Goal: Communication & Community: Answer question/provide support

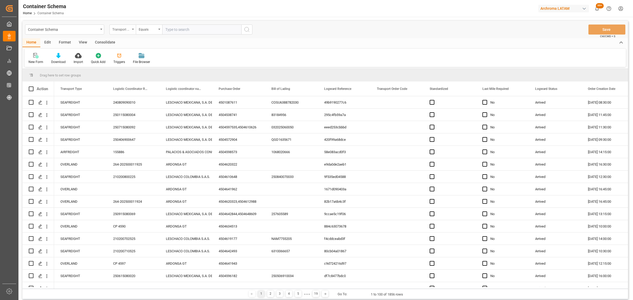
click at [131, 31] on div "Transport Type" at bounding box center [122, 30] width 26 height 10
click at [133, 86] on div "Purchase Order" at bounding box center [149, 86] width 79 height 11
click at [147, 29] on div "Equals" at bounding box center [148, 29] width 18 height 6
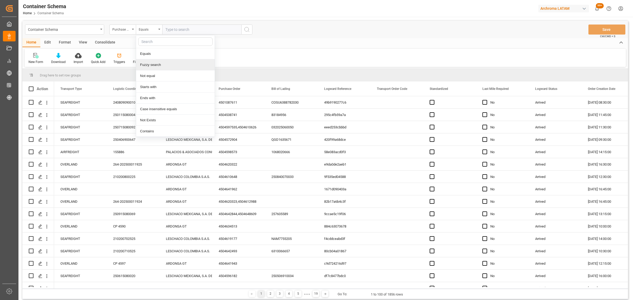
click at [160, 64] on div "Fuzzy search" at bounding box center [175, 64] width 79 height 11
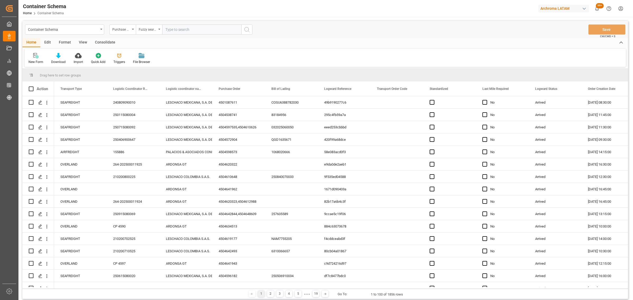
click at [175, 26] on input "text" at bounding box center [201, 30] width 79 height 10
paste input "4504620174"
type input "4504620174"
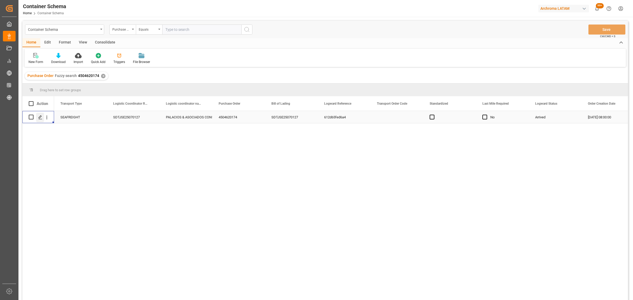
click at [41, 119] on icon "Press SPACE to select this row." at bounding box center [40, 117] width 4 height 4
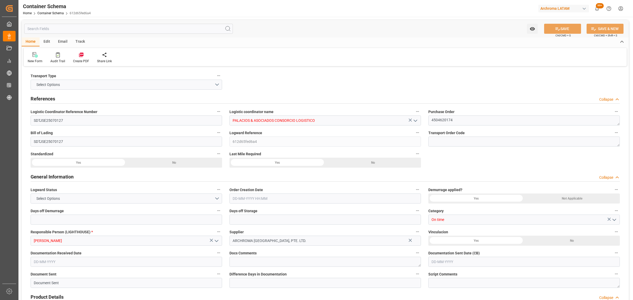
type input "0"
type input "1"
type input "80"
type input "2000"
type input "2122"
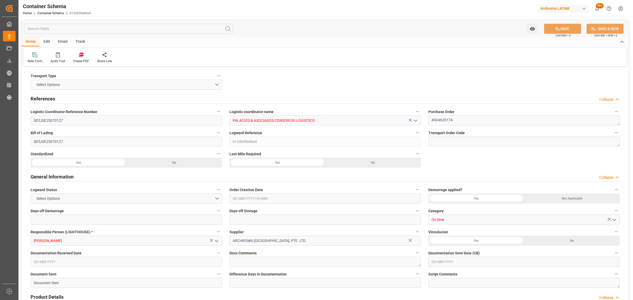
type input "Maersk"
type input "Maersk Line AS"
type input "CNTXG"
type input "CNXGA"
type input "PECLL"
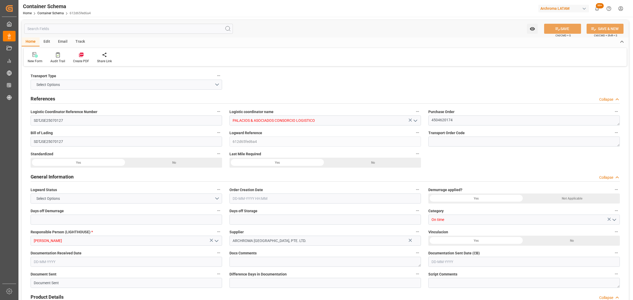
type input "PECLL"
type input "9623661"
type input "[DATE] 08:00"
type input "[DATE]"
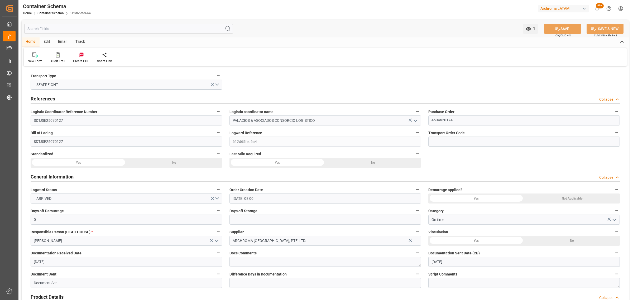
type input "[DATE]"
type input "[DATE] 00:00"
type input "[DATE] 04:15"
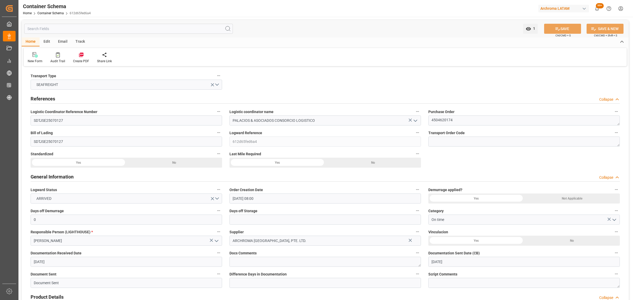
type input "[DATE] 00:00"
type input "[DATE] 23:00"
type input "[DATE] 00:00"
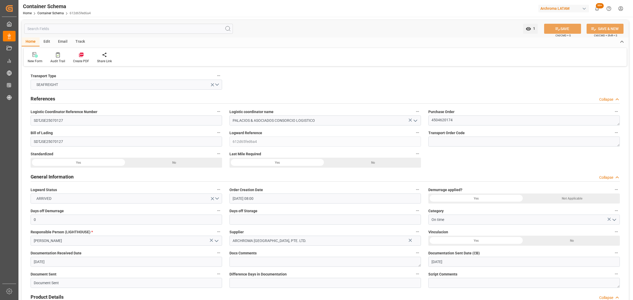
click at [60, 40] on div "Email" at bounding box center [62, 41] width 17 height 9
click at [78, 44] on div "Track" at bounding box center [79, 41] width 17 height 9
click at [36, 61] on div "Tracking" at bounding box center [34, 61] width 12 height 5
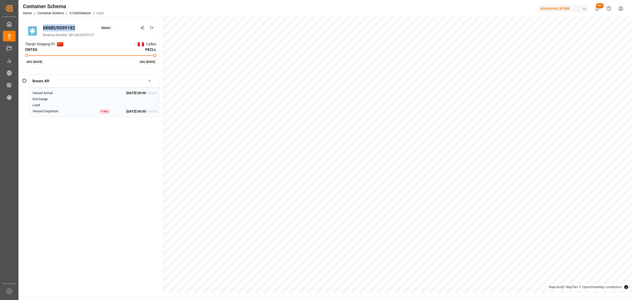
drag, startPoint x: 80, startPoint y: 28, endPoint x: 44, endPoint y: 28, distance: 35.9
click at [44, 28] on div "MNBU9099182 Status: -" at bounding box center [99, 27] width 113 height 7
copy div "MNBU9099182"
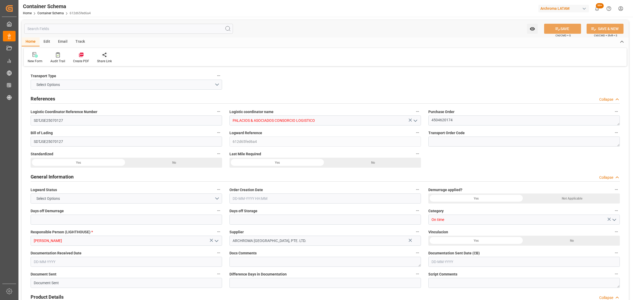
type input "0"
type input "1"
type input "80"
type input "2000"
type input "2122"
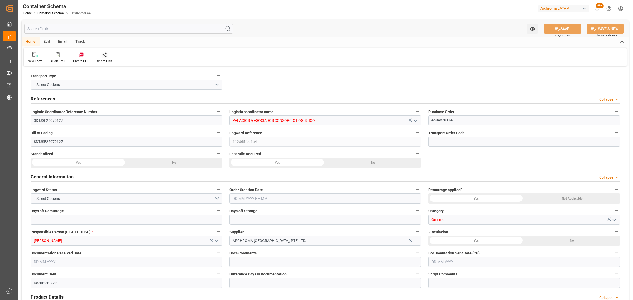
type input "Maersk"
type input "Maersk Line AS"
type input "CNTXG"
type input "CNXGA"
type input "PECLL"
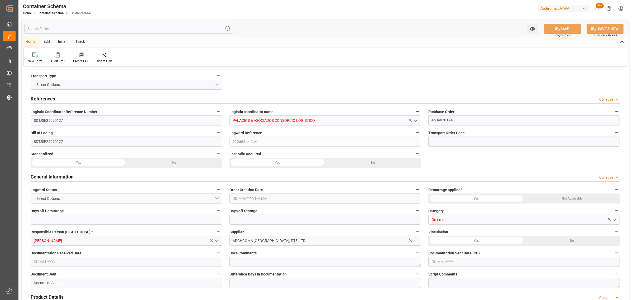
type input "PECLL"
type input "9623661"
type input "[DATE] 08:00"
type input "[DATE]"
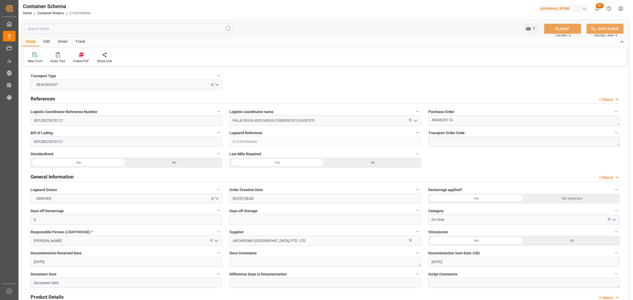
type input "[DATE]"
type input "[DATE] 00:00"
type input "[DATE] 04:15"
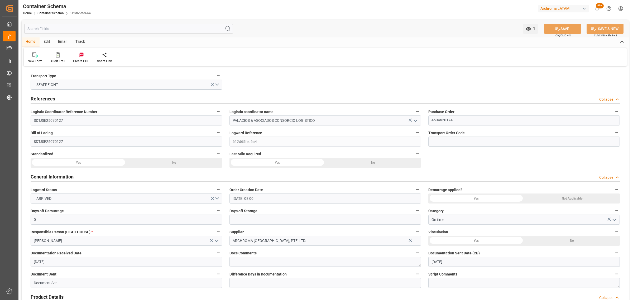
type input "[DATE] 00:00"
type input "[DATE] 23:00"
type input "[DATE] 00:00"
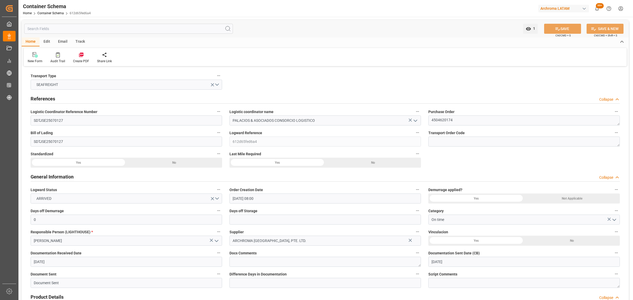
click at [61, 45] on div "Email" at bounding box center [62, 41] width 17 height 9
click at [36, 56] on icon at bounding box center [35, 56] width 7 height 4
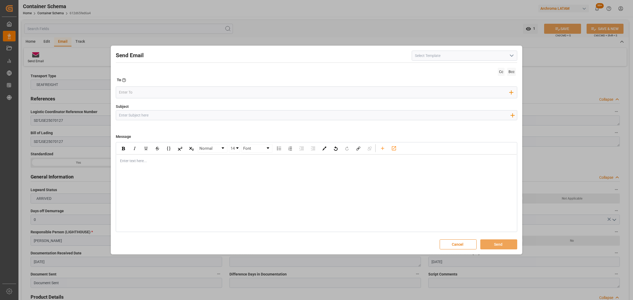
click at [508, 56] on icon "open menu" at bounding box center [511, 55] width 6 height 6
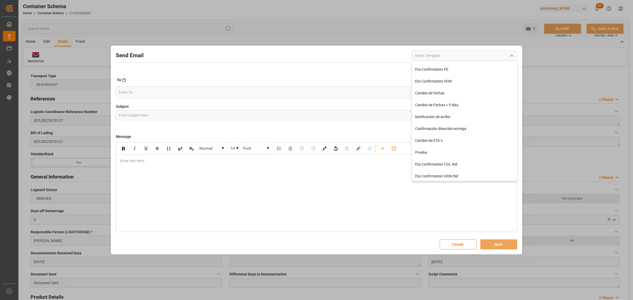
scroll to position [106, 0]
click at [442, 116] on div "Notificacion de arribo" at bounding box center [464, 116] width 105 height 12
type input "Notificacion de arribo"
type input "Aviso de llegada || PO {{orderReference}} | BL {{bookingNumber}} || CONTENEDOR …"
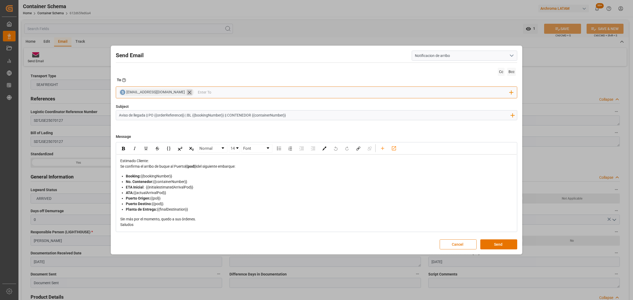
click at [188, 93] on icon at bounding box center [189, 92] width 3 height 3
click at [160, 91] on input "email" at bounding box center [314, 92] width 391 height 8
type input "[PERSON_NAME]"
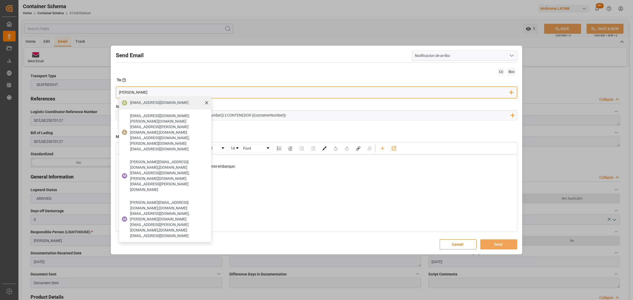
click at [161, 103] on span "[EMAIL_ADDRESS][DOMAIN_NAME]" at bounding box center [159, 103] width 59 height 6
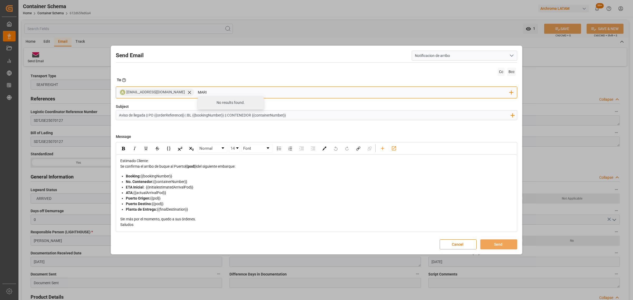
type input "maria"
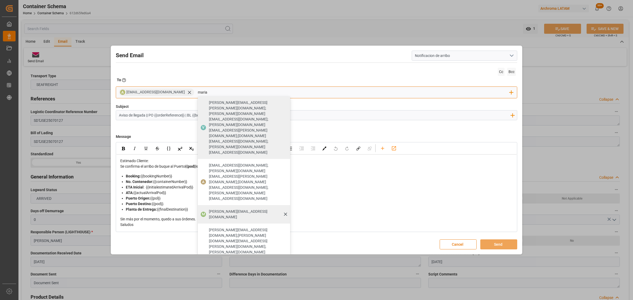
click at [231, 209] on span "[PERSON_NAME][EMAIL_ADDRESS][DOMAIN_NAME]" at bounding box center [248, 214] width 78 height 11
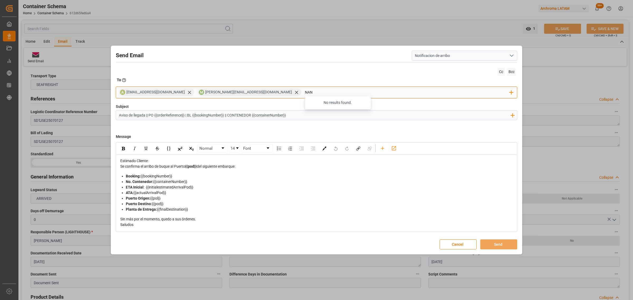
type input "nancy"
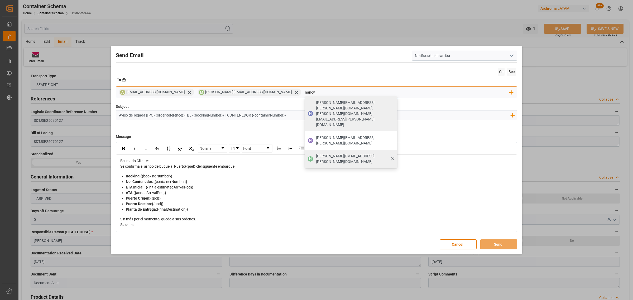
click at [316, 153] on span "[PERSON_NAME][EMAIL_ADDRESS][PERSON_NAME][DOMAIN_NAME]" at bounding box center [355, 158] width 78 height 11
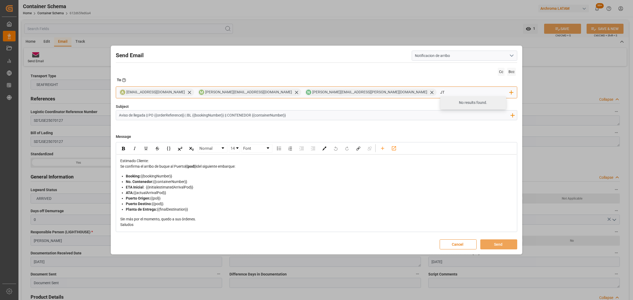
type input "jto"
click at [451, 103] on span "[EMAIL_ADDRESS][DOMAIN_NAME]" at bounding box center [478, 105] width 55 height 11
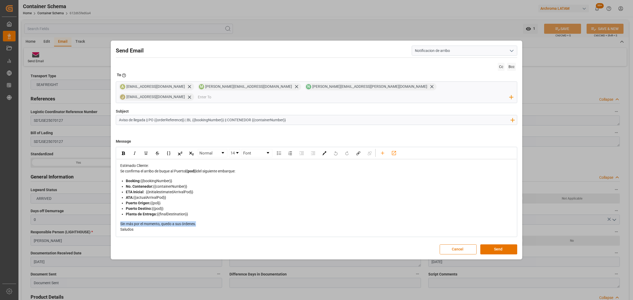
drag, startPoint x: 204, startPoint y: 220, endPoint x: 119, endPoint y: 220, distance: 85.4
click at [119, 220] on div "Estimado Cliente: Se confirma el arribo de buque al Puerto {{pod}} del siguient…" at bounding box center [316, 197] width 400 height 77
click at [210, 211] on div "Planta de Entrega: {{finalDestination}}" at bounding box center [319, 214] width 387 height 6
click at [160, 221] on div "Pendiente Volante" at bounding box center [316, 224] width 393 height 6
click at [498, 246] on button "Send" at bounding box center [498, 249] width 37 height 10
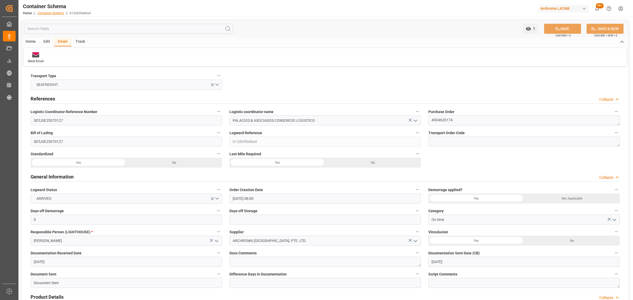
click at [53, 11] on link "Container Schema" at bounding box center [50, 13] width 26 height 4
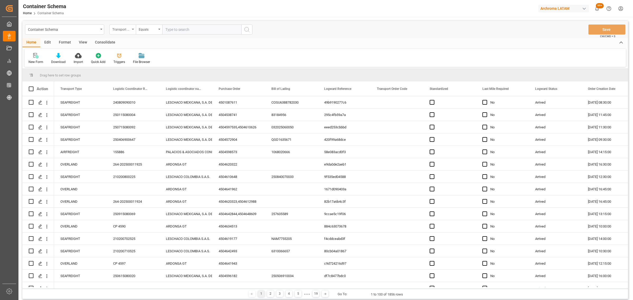
click at [127, 34] on div "Transport Type" at bounding box center [122, 30] width 26 height 10
click at [133, 86] on div "Purchase Order" at bounding box center [149, 86] width 79 height 11
click at [156, 24] on div "Container Schema Purchase Order Equals Save Ctrl/CMD + S" at bounding box center [324, 29] width 605 height 17
click at [148, 32] on div "Equals" at bounding box center [149, 30] width 26 height 10
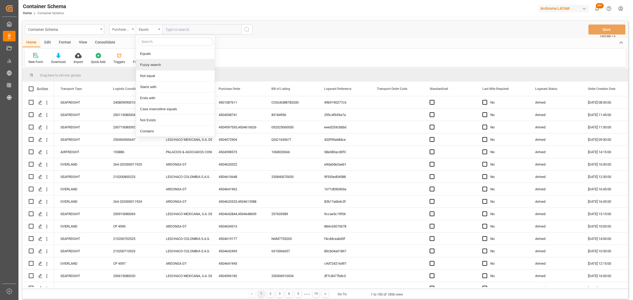
click at [160, 64] on div "Fuzzy search" at bounding box center [175, 64] width 79 height 11
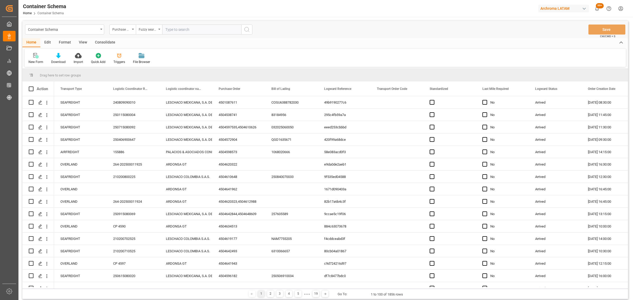
click at [188, 32] on input "text" at bounding box center [201, 30] width 79 height 10
paste input "4504629457"
type input "4504629457"
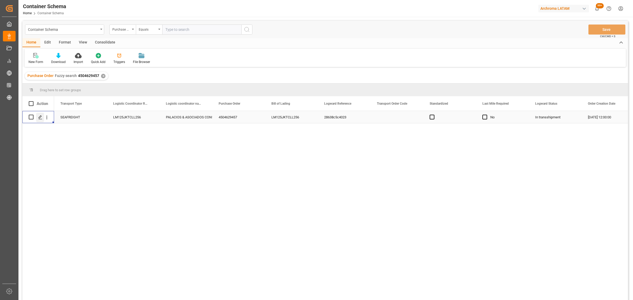
click at [40, 117] on icon "Press SPACE to select this row." at bounding box center [40, 117] width 4 height 4
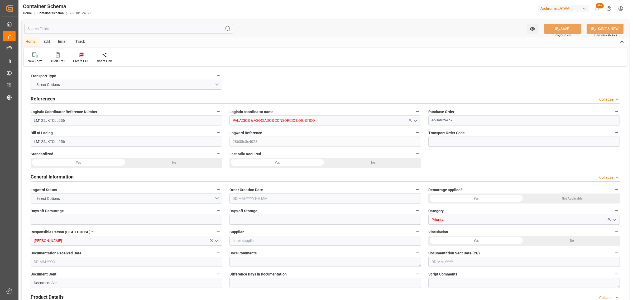
type input "0"
type input "1"
type input "5"
type input "4000"
type input "4200"
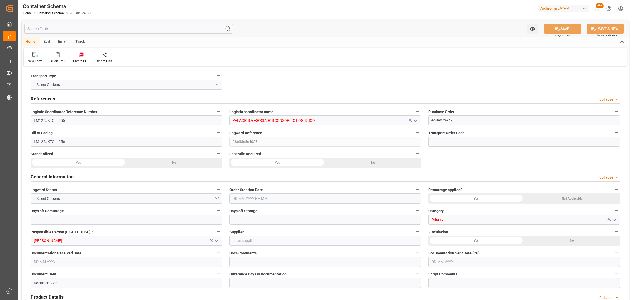
type input "ONE"
type input "Ocean Network Express"
type input "IDJKT"
type input "PECLL"
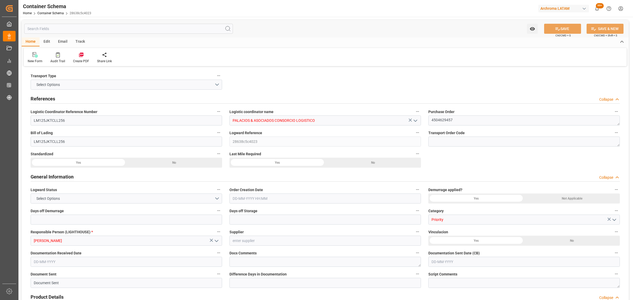
type input "9971367"
type input "[DATE] 12:00"
type input "[DATE]"
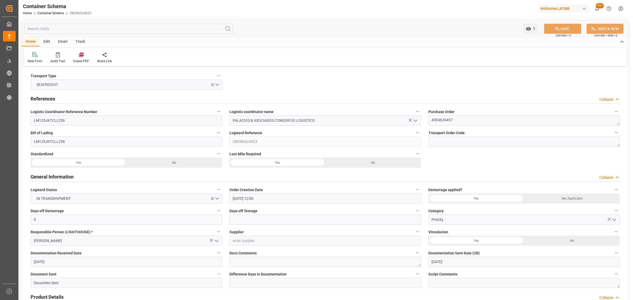
type input "[DATE]"
type input "[DATE] 00:00"
type input "[DATE] 12:00"
type input "[DATE] 00:00"
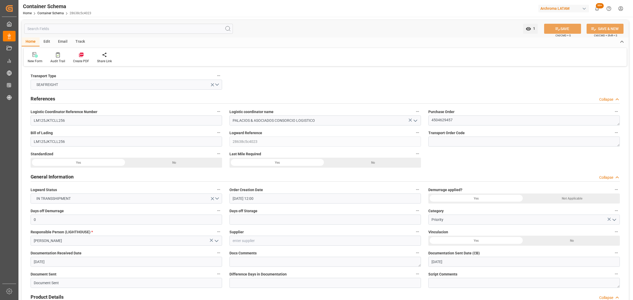
type input "[DATE] 00:00"
type input "[DATE] 12:15"
type input "[DATE] 00:00"
type input "[DATE] 12:15"
click at [78, 42] on div "Track" at bounding box center [79, 41] width 17 height 9
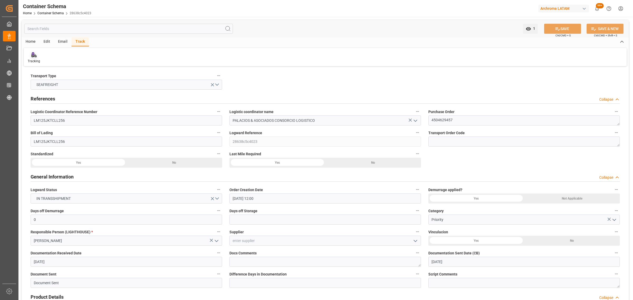
click at [36, 58] on div "Tracking" at bounding box center [34, 58] width 20 height 12
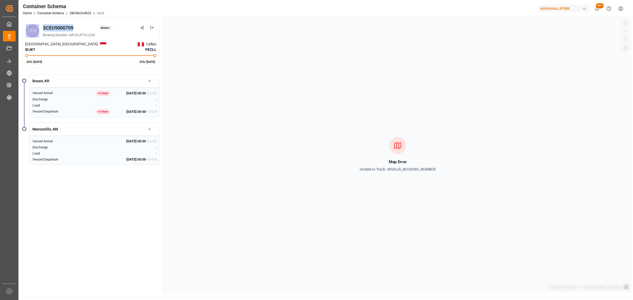
drag, startPoint x: 76, startPoint y: 27, endPoint x: 40, endPoint y: 26, distance: 35.4
click at [40, 26] on div "SCEU9000709 Status: - Booking Number: LM125JKTCLL256" at bounding box center [90, 30] width 131 height 15
copy div "SCEU9000709"
click at [56, 13] on link "Container Schema" at bounding box center [50, 13] width 26 height 4
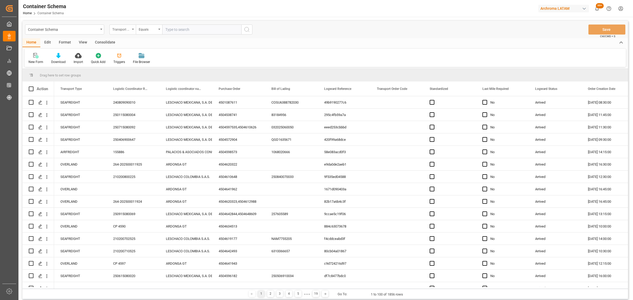
click at [129, 30] on div "Transport Type" at bounding box center [121, 29] width 18 height 6
click at [133, 89] on div "Purchase Order" at bounding box center [149, 86] width 79 height 11
click at [147, 24] on div "Container Schema Purchase Order Equals Save Ctrl/CMD + S" at bounding box center [324, 29] width 605 height 17
click at [151, 32] on div "Equals" at bounding box center [149, 30] width 26 height 10
click at [159, 61] on div "Fuzzy search" at bounding box center [175, 64] width 79 height 11
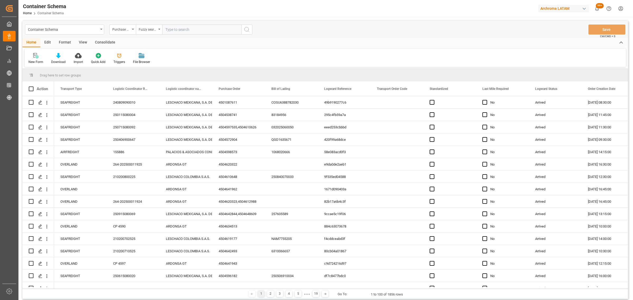
click at [185, 28] on input "text" at bounding box center [201, 30] width 79 height 10
paste input "4504647463"
type input "4504647463"
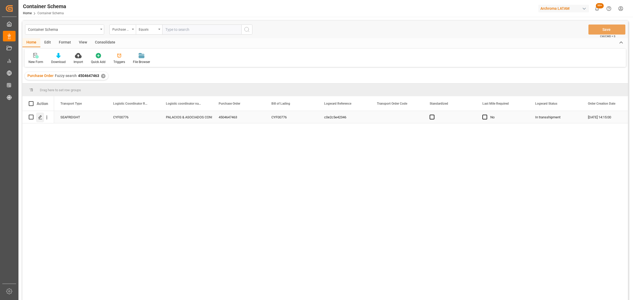
click at [40, 118] on icon "Press SPACE to select this row." at bounding box center [40, 117] width 4 height 4
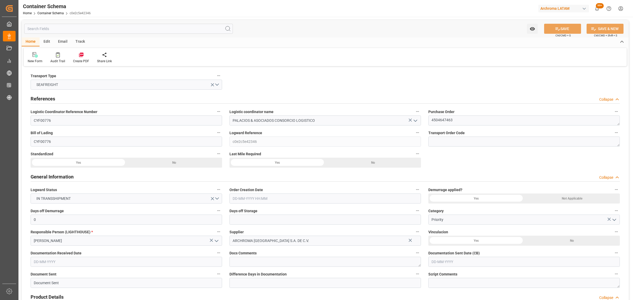
type input "0"
type input "1"
type input "5"
type input "5000"
type input "5320"
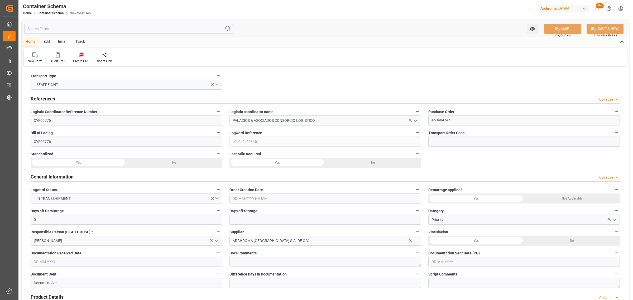
type input "CMACGM"
type input "CMA CGM Group"
type input "HNPCR"
type input "PECLL"
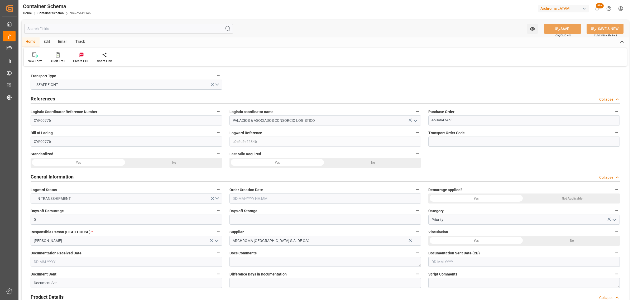
type input "9430868"
type input "[DATE] 14:15"
type input "[DATE]"
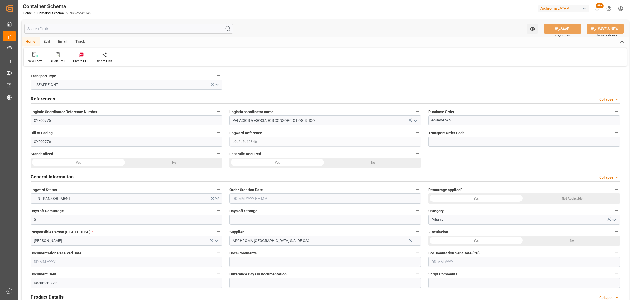
type input "[DATE]"
type input "[DATE] 00:00"
type input "[DATE] 21:00"
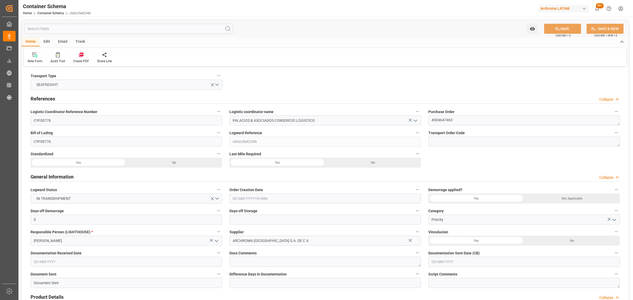
type input "[DATE] 00:00"
type input "[DATE] 11:00"
type input "[DATE] 00:00"
type input "[DATE] 11:00"
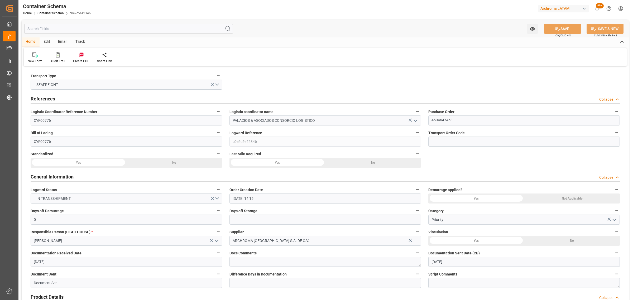
drag, startPoint x: 77, startPoint y: 40, endPoint x: 73, endPoint y: 40, distance: 4.0
click at [77, 40] on div "Track" at bounding box center [79, 41] width 17 height 9
click at [60, 40] on div "Email" at bounding box center [62, 41] width 17 height 9
click at [38, 57] on icon at bounding box center [35, 56] width 7 height 4
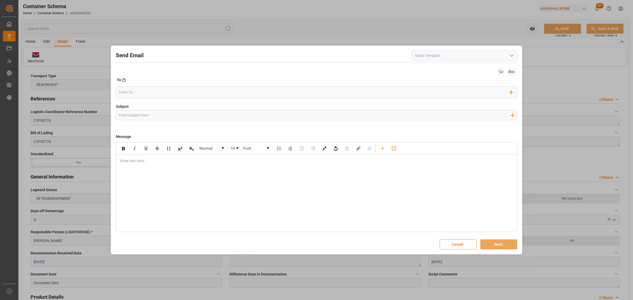
drag, startPoint x: 148, startPoint y: 115, endPoint x: 136, endPoint y: 98, distance: 21.1
click at [148, 115] on input "Subject" at bounding box center [314, 114] width 397 height 9
click at [161, 116] on input "Subject" at bounding box center [314, 114] width 397 height 9
click at [177, 115] on input "Subject" at bounding box center [314, 114] width 397 height 9
paste input "IMPORTACIÓN ARCHROMA [GEOGRAPHIC_DATA] // PO 4504647463 //ARCHROMA [GEOGRAPHIC_…"
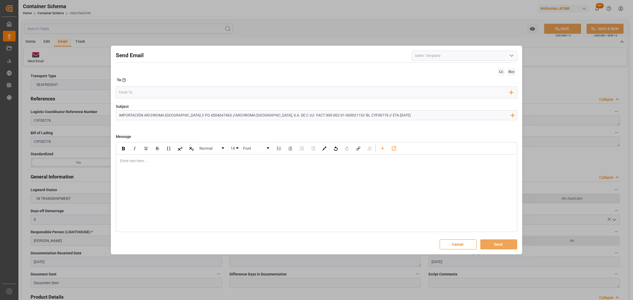
drag, startPoint x: 175, startPoint y: 116, endPoint x: 104, endPoint y: 110, distance: 70.9
click at [104, 110] on div "Send Email Cc Bcc To Enter the TO Email address Add Field to To Subject IMPORTA…" at bounding box center [316, 150] width 633 height 300
drag, startPoint x: 122, startPoint y: 114, endPoint x: 92, endPoint y: 113, distance: 30.3
click at [92, 113] on div "Send Email Cc Bcc To Enter the TO Email address Add Field to To Subject // PO 4…" at bounding box center [316, 150] width 633 height 300
click at [214, 115] on input "PO 4504647463 //ARCHROMA [GEOGRAPHIC_DATA], S.A. DE C.V// FACT 000-002-01-00002…" at bounding box center [314, 114] width 397 height 9
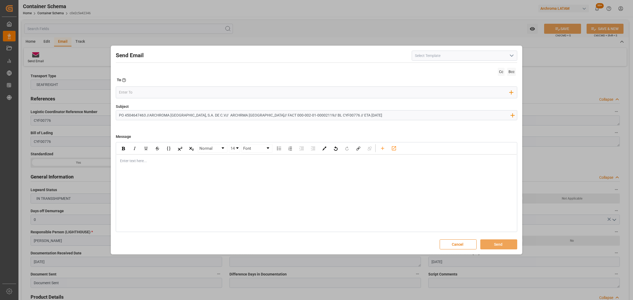
drag, startPoint x: 353, startPoint y: 115, endPoint x: 329, endPoint y: 117, distance: 23.6
click at [329, 117] on input "PO 4504647463 //ARCHROMA [GEOGRAPHIC_DATA], S.A. DE C.V// ARCHRMA [GEOGRAPHIC_D…" at bounding box center [314, 114] width 397 height 9
type input "PO 4504647463 //ARCHROMA [GEOGRAPHIC_DATA], S.A. DE C.V// ARCHRMA [GEOGRAPHIC_D…"
click at [180, 166] on div "Enter text here..." at bounding box center [316, 161] width 400 height 13
click at [137, 159] on div "rdw-editor" at bounding box center [316, 161] width 393 height 6
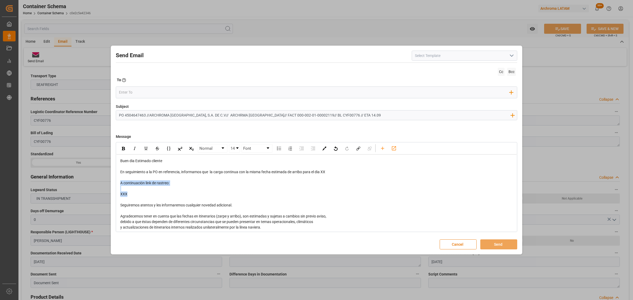
drag, startPoint x: 115, startPoint y: 184, endPoint x: 114, endPoint y: 181, distance: 2.9
click at [114, 181] on div "Send Email Cc Bcc To Enter the TO Email address Add Field to To Subject PO 4504…" at bounding box center [316, 150] width 409 height 206
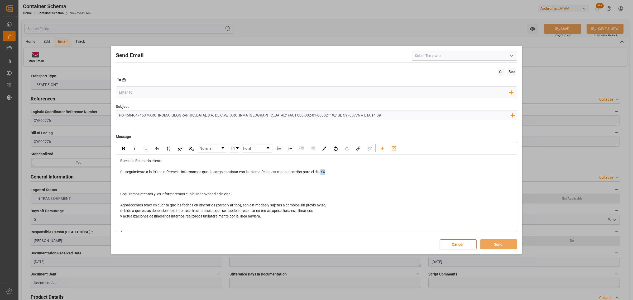
drag, startPoint x: 330, startPoint y: 173, endPoint x: 323, endPoint y: 173, distance: 7.9
click at [323, 173] on div "En seguimiento a la PO en referencia, informamos que la carga continua con la m…" at bounding box center [316, 172] width 393 height 6
click at [347, 172] on span "En seguimiento a la PO en referencia, informamos que la carga continua con la m…" at bounding box center [233, 172] width 227 height 4
click at [339, 173] on span "En seguimiento a la PO en referencia, informamos que la carga continua con la m…" at bounding box center [233, 172] width 227 height 4
drag, startPoint x: 334, startPoint y: 172, endPoint x: 325, endPoint y: 172, distance: 9.0
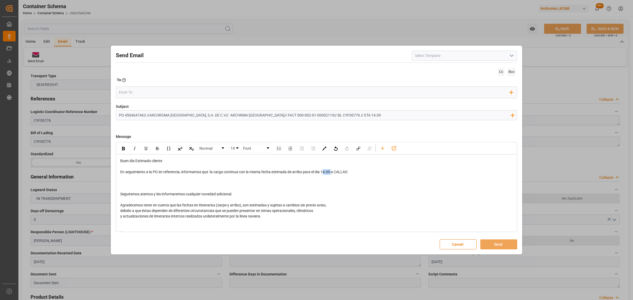
click at [325, 172] on span "En seguimiento a la PO en referencia, informamos que la carga continua con la m…" at bounding box center [233, 172] width 227 height 4
drag, startPoint x: 323, startPoint y: 172, endPoint x: 332, endPoint y: 172, distance: 8.4
click at [332, 172] on span "En seguimiento a la PO en referencia, informamos que la carga continua con la m…" at bounding box center [233, 172] width 227 height 4
click at [125, 150] on div "rdw-inline-control" at bounding box center [123, 149] width 9 height 8
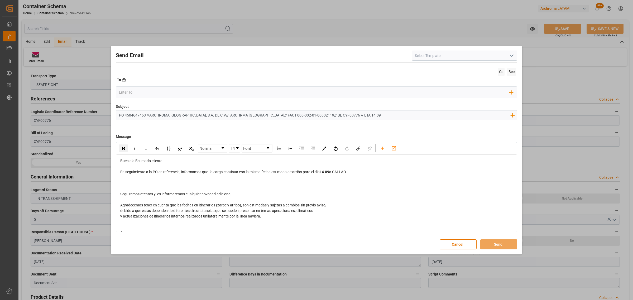
click at [144, 182] on div "rdw-editor" at bounding box center [316, 183] width 393 height 6
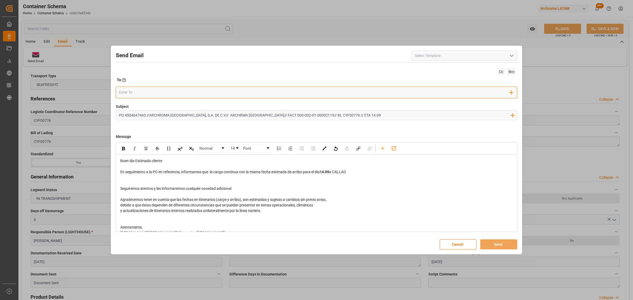
click at [137, 94] on input "email" at bounding box center [314, 92] width 391 height 8
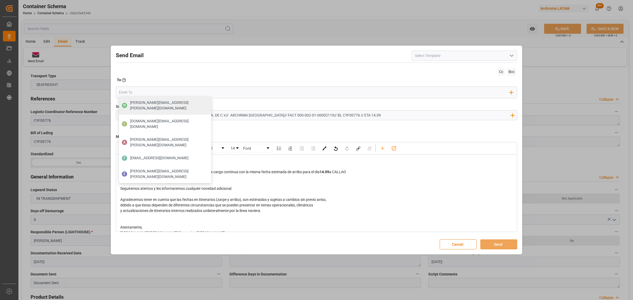
click at [231, 188] on span "Seguiremos atentos y les informaremos cualquier novedad adicional." at bounding box center [176, 188] width 112 height 4
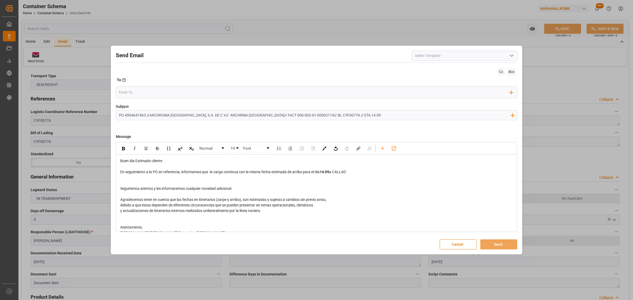
click at [150, 117] on input "PO 4504647463 //ARCHROMA [GEOGRAPHIC_DATA], S.A. DE C.V// ARCHRMA [GEOGRAPHIC_D…" at bounding box center [314, 114] width 397 height 9
type input "PO 4504647463 //LOGWARD STATUS//ARCHROMA [GEOGRAPHIC_DATA], S.A. DE C.V// ARCHR…"
click at [157, 92] on input "email" at bounding box center [314, 92] width 391 height 8
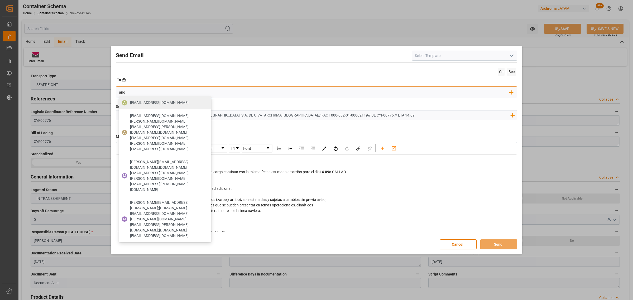
type input "[PERSON_NAME]"
click at [183, 102] on div "A [EMAIL_ADDRESS][DOMAIN_NAME]" at bounding box center [165, 102] width 92 height 13
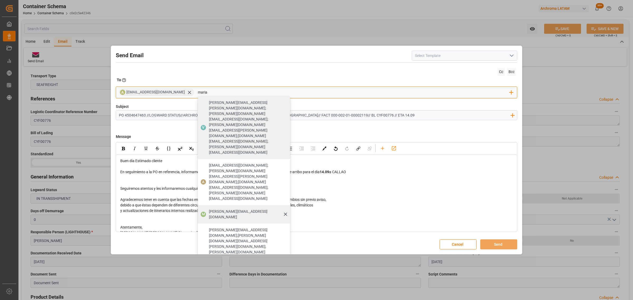
type input "maria"
click at [228, 209] on span "[PERSON_NAME][EMAIL_ADDRESS][DOMAIN_NAME]" at bounding box center [248, 214] width 78 height 11
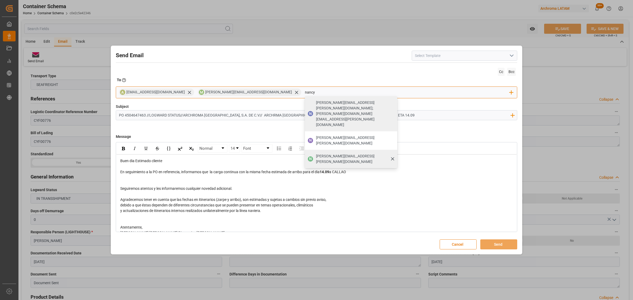
type input "nancy"
click at [316, 153] on span "[PERSON_NAME][EMAIL_ADDRESS][PERSON_NAME][DOMAIN_NAME]" at bounding box center [355, 158] width 78 height 11
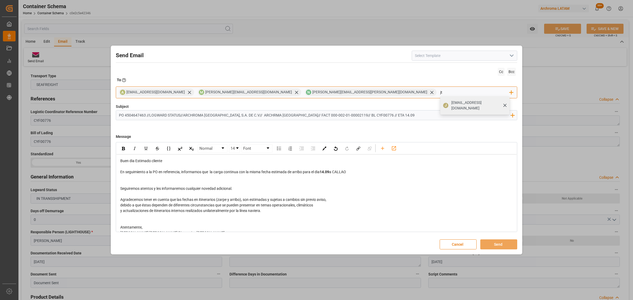
type input "jt"
click at [451, 103] on span "[EMAIL_ADDRESS][DOMAIN_NAME]" at bounding box center [478, 105] width 55 height 11
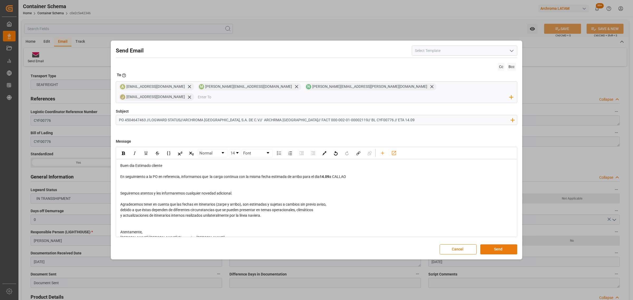
click at [495, 246] on button "Send" at bounding box center [498, 249] width 37 height 10
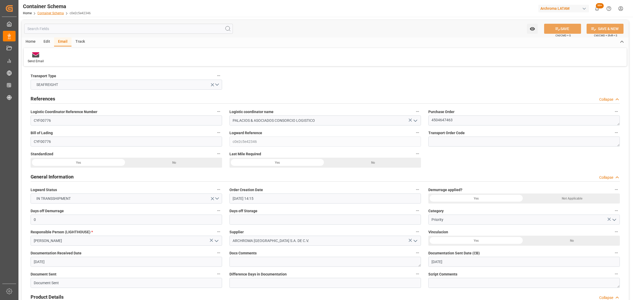
click at [54, 11] on link "Container Schema" at bounding box center [50, 13] width 26 height 4
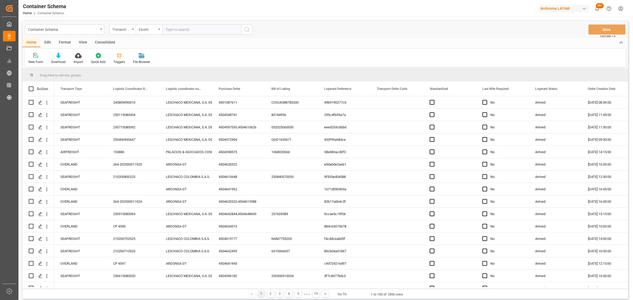
click at [125, 32] on div "Transport Type" at bounding box center [121, 29] width 18 height 6
click at [128, 88] on div "Purchase Order" at bounding box center [149, 86] width 79 height 11
click at [154, 32] on div "Equals" at bounding box center [148, 29] width 18 height 6
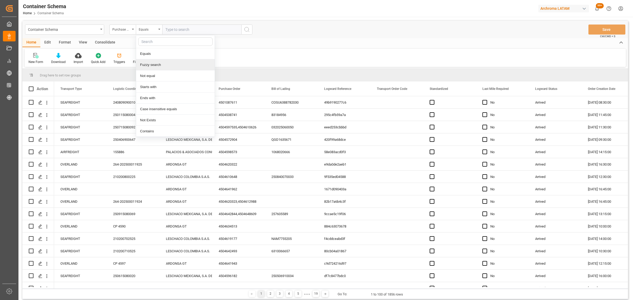
click at [155, 67] on div "Fuzzy search" at bounding box center [175, 64] width 79 height 11
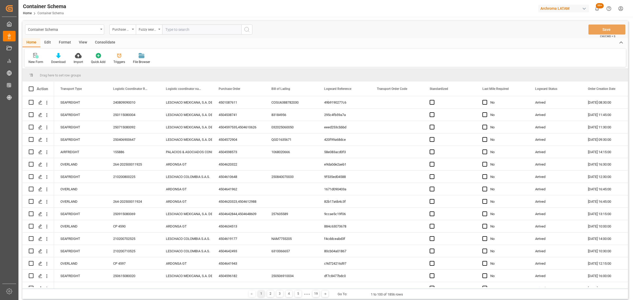
click at [181, 28] on input "text" at bounding box center [201, 30] width 79 height 10
paste input "4504613645,4504635033"
drag, startPoint x: 217, startPoint y: 31, endPoint x: 186, endPoint y: 31, distance: 30.9
click at [186, 31] on input "4504613645,4504635033" at bounding box center [201, 30] width 79 height 10
type input "4504613645"
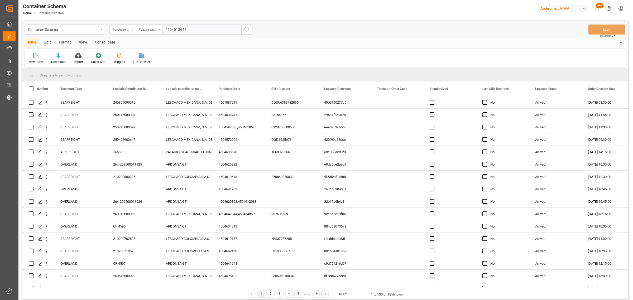
click at [251, 31] on button "search button" at bounding box center [246, 30] width 11 height 10
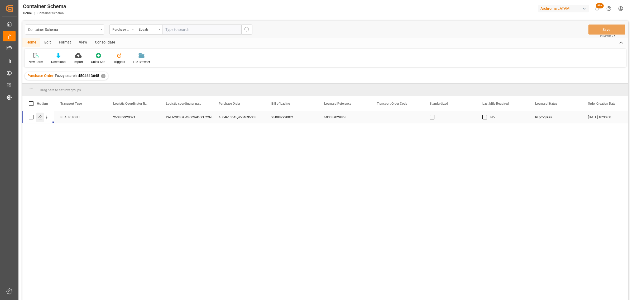
click at [41, 119] on icon "Press SPACE to select this row." at bounding box center [40, 117] width 4 height 4
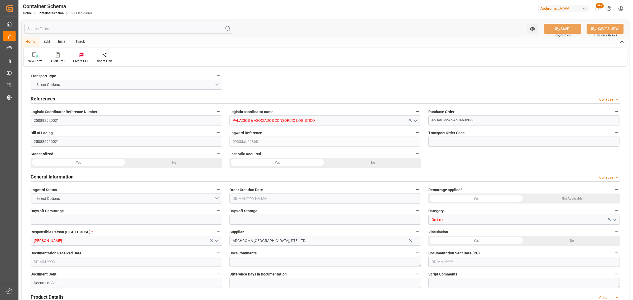
type input "0"
type input "2"
type input "48"
type input "1200"
type input "1273.2"
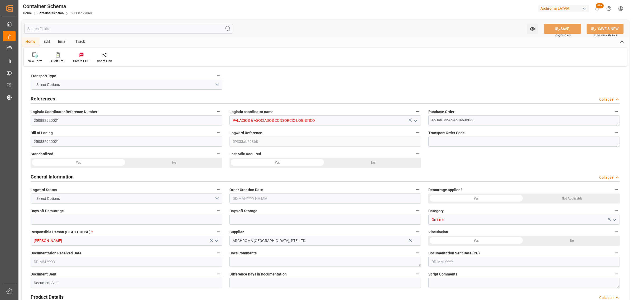
type input "CNSGH"
type input "CNSHA"
type input "PECLL"
type input "9198575"
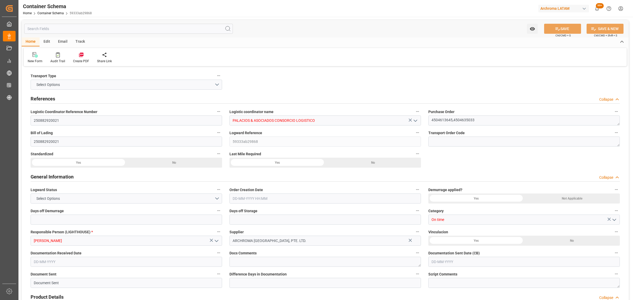
type input "9198575"
type input "[DATE] 10:30"
type input "[DATE]"
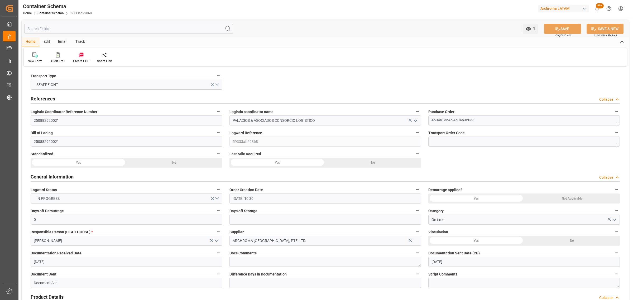
type input "[DATE] 10:15"
type input "[DATE] 00:00"
type input "[DATE] 10:30"
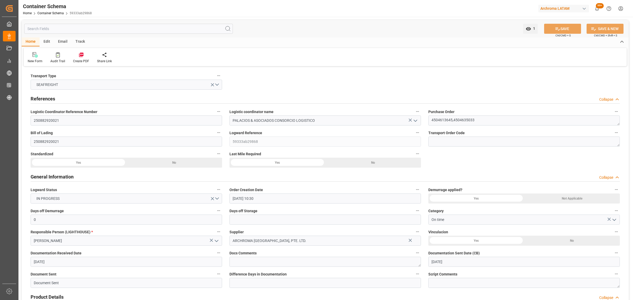
type input "[DATE] 10:30"
click at [81, 44] on div "Track" at bounding box center [79, 41] width 17 height 9
click at [34, 54] on icon at bounding box center [33, 54] width 5 height 5
type input "0"
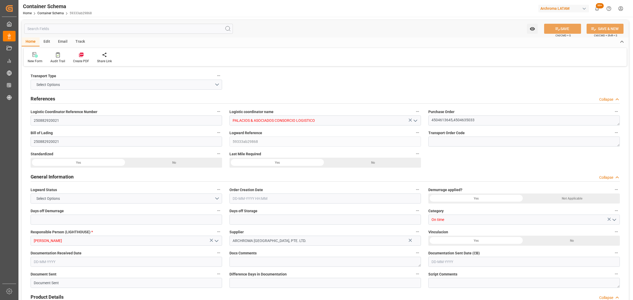
type input "2"
type input "48"
type input "1200"
type input "1273.2"
type input "CNSGH"
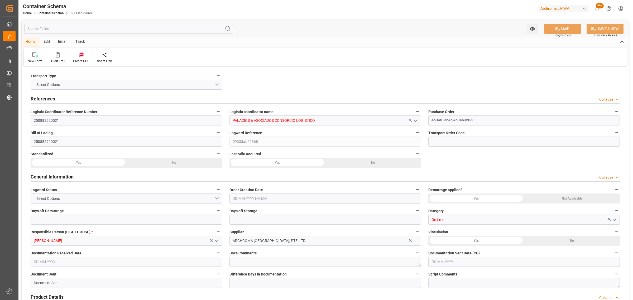
type input "CNSHA"
type input "PECLL"
type input "9198575"
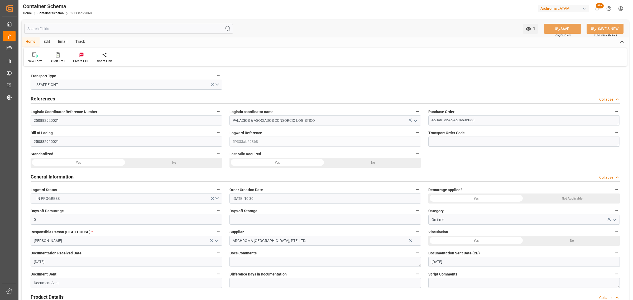
type input "[DATE] 10:30"
type input "[DATE]"
type input "[DATE] 10:15"
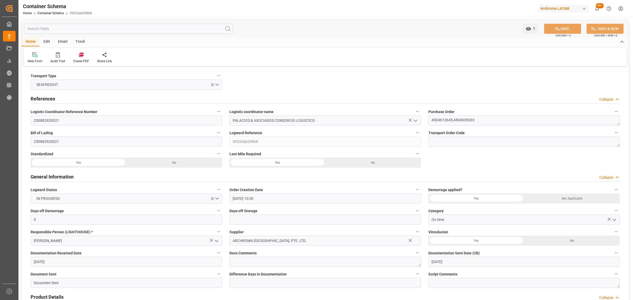
type input "[DATE] 10:15"
type input "[DATE] 00:00"
type input "[DATE] 10:30"
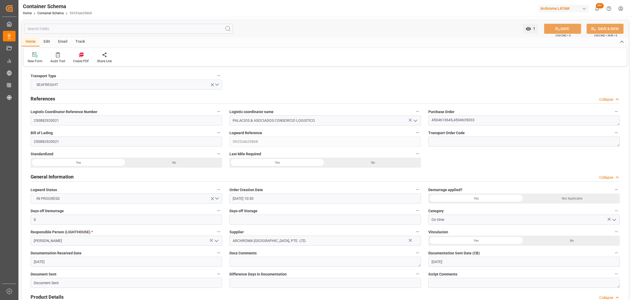
type input "[DATE] 10:30"
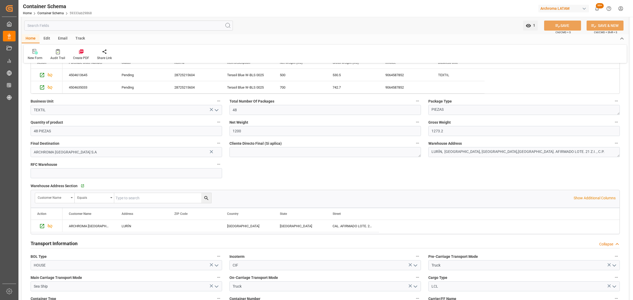
scroll to position [396, 0]
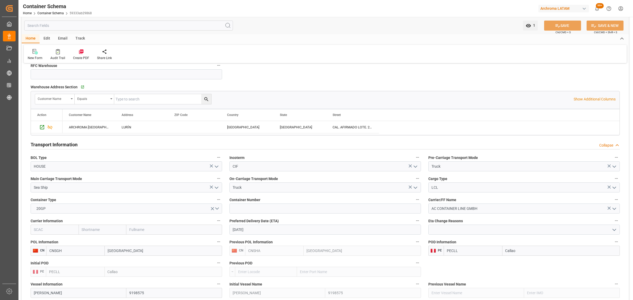
click at [251, 201] on span "Container Number" at bounding box center [244, 200] width 31 height 6
click at [414, 201] on button "Container Number" at bounding box center [417, 199] width 7 height 7
click at [245, 207] on div at bounding box center [316, 150] width 633 height 300
click at [236, 207] on input at bounding box center [324, 209] width 191 height 10
paste input "MRSU7164656"
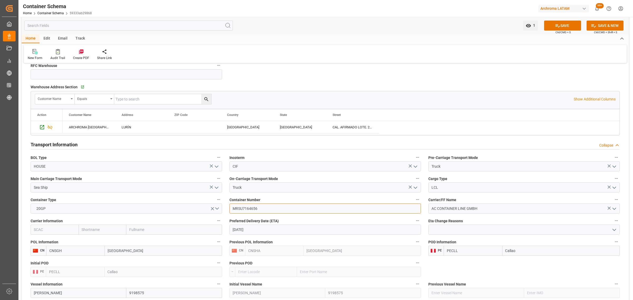
type input "MRSU7164656"
click at [97, 231] on input "text" at bounding box center [103, 230] width 48 height 10
type input "maer"
click at [86, 244] on div "Maersk" at bounding box center [89, 241] width 20 height 12
type input "MAEU"
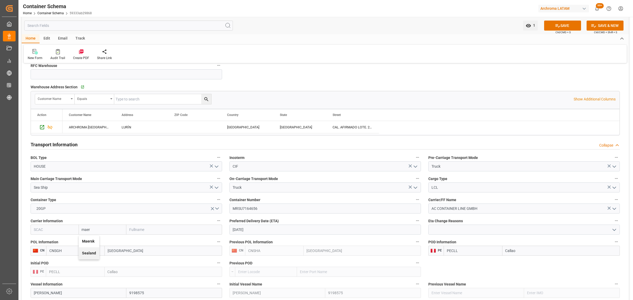
type input "Maersk"
type input "Maersk Line AS"
type input "Maersk"
click at [556, 26] on icon at bounding box center [557, 25] width 5 height 3
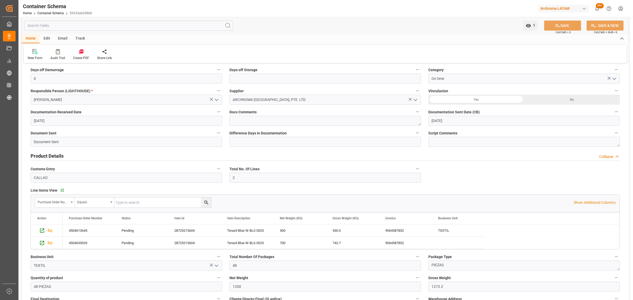
scroll to position [132, 0]
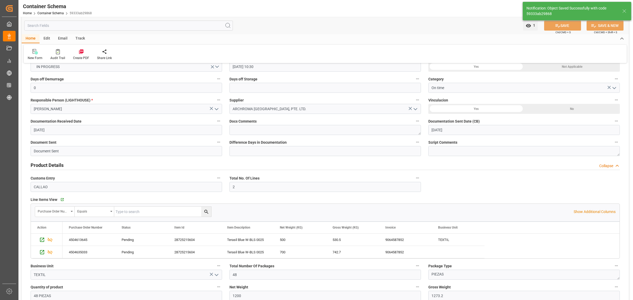
type input "MRSU7164656"
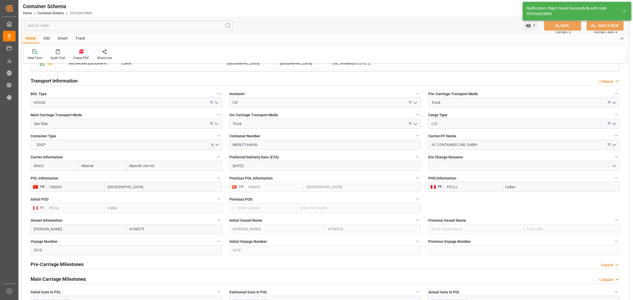
scroll to position [461, 0]
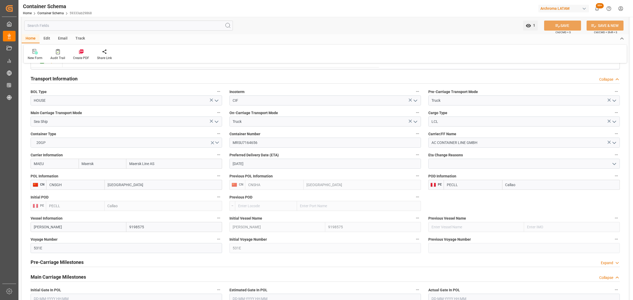
click at [214, 142] on icon "open menu" at bounding box center [213, 143] width 6 height 6
click at [122, 144] on button "Select Options" at bounding box center [126, 143] width 191 height 10
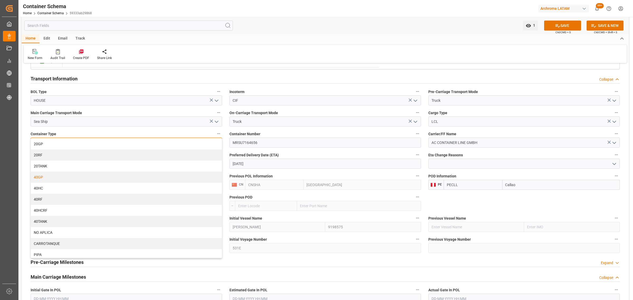
click at [64, 177] on div "40GP" at bounding box center [126, 177] width 191 height 11
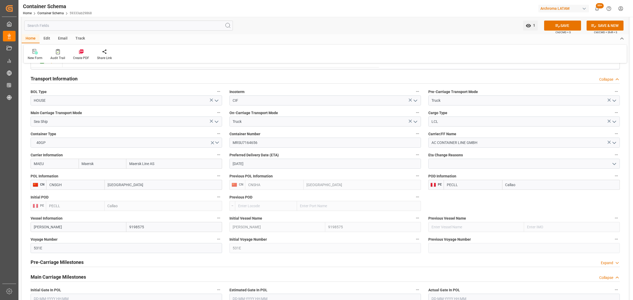
click at [566, 22] on button "SAVE" at bounding box center [562, 26] width 37 height 10
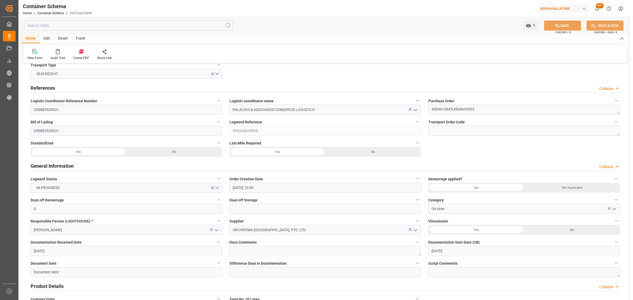
scroll to position [0, 0]
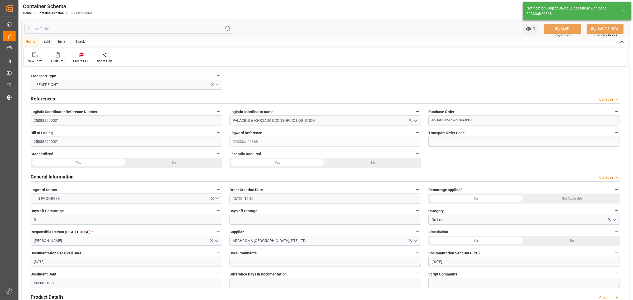
click at [60, 41] on div "Email" at bounding box center [62, 41] width 17 height 9
click at [36, 57] on icon at bounding box center [35, 56] width 7 height 4
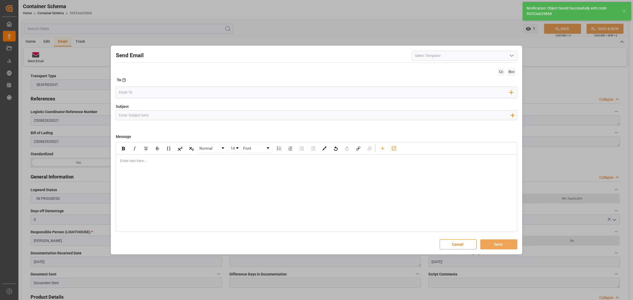
click at [143, 117] on input "Subject" at bounding box center [314, 114] width 397 height 9
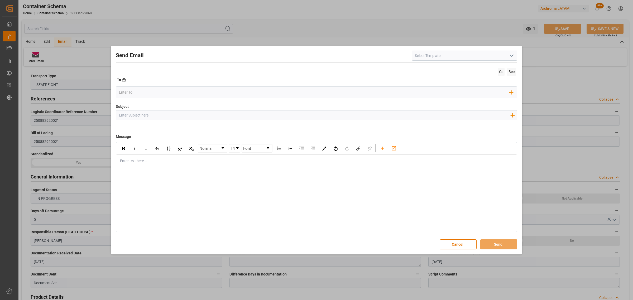
paste input "PE || TRACKING | PO 4504613645,4504635033 | Contenedor MRSU7164656 | TEXTIL | P…"
type input "PE || TRACKING | PO 4504613645,4504635033 | Contenedor MRSU7164656 | TEXTIL | P…"
click at [141, 161] on div "rdw-editor" at bounding box center [316, 161] width 393 height 6
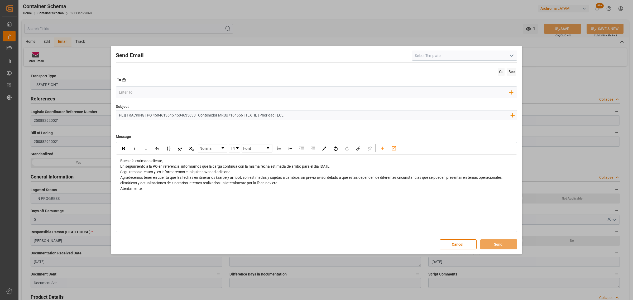
click at [172, 160] on div "Buen día estimado cliente," at bounding box center [316, 161] width 393 height 6
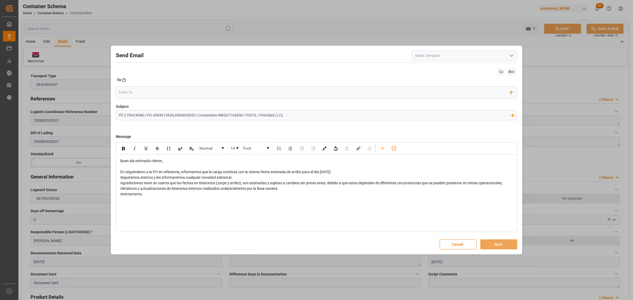
click at [346, 173] on div "En seguimiento a la PO en referencia, informamos que la carga continúa con la m…" at bounding box center [316, 172] width 393 height 6
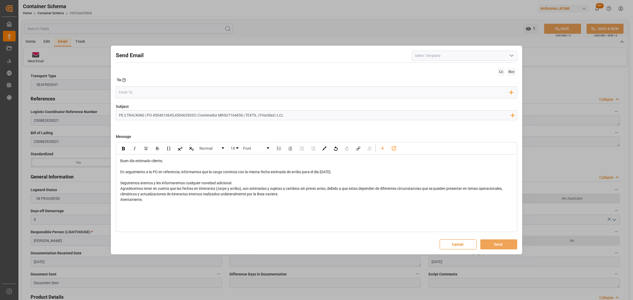
click at [284, 195] on div "Agradecemos tener en cuenta que las fechas en itinerarios (zarpe y arribo), son…" at bounding box center [316, 191] width 393 height 11
click at [146, 210] on div "Buen día estimado cliente, En seguimiento a la PO en referencia, informamos que…" at bounding box center [316, 183] width 400 height 57
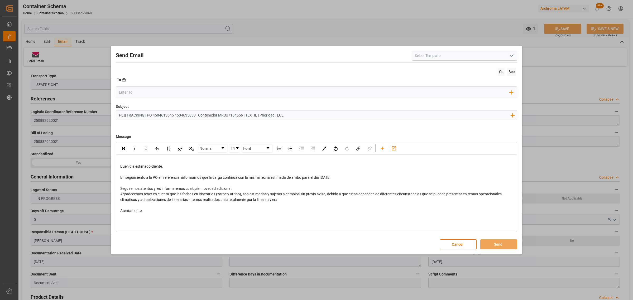
click at [156, 213] on div "Atentamente," at bounding box center [316, 211] width 393 height 6
click at [133, 214] on div "rdw-editor" at bounding box center [316, 217] width 393 height 6
drag, startPoint x: 147, startPoint y: 210, endPoint x: 112, endPoint y: 210, distance: 35.3
click at [112, 210] on div "Send Email Cc Bcc To Enter the TO Email address Add Field to To Subject PE || T…" at bounding box center [316, 150] width 411 height 209
click at [134, 93] on input "email" at bounding box center [314, 92] width 391 height 8
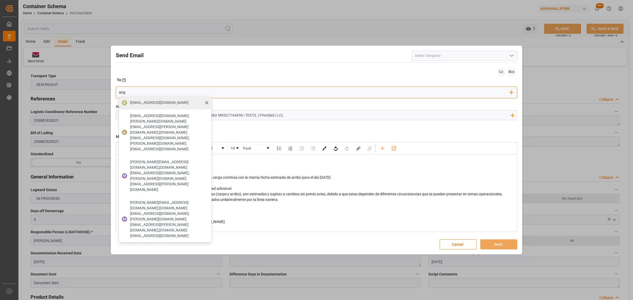
type input "ang"
click at [132, 102] on span "[EMAIL_ADDRESS][DOMAIN_NAME]" at bounding box center [159, 103] width 59 height 6
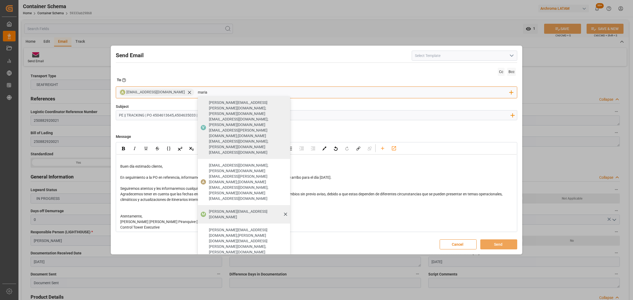
type input "maria"
click at [224, 209] on span "[PERSON_NAME][EMAIL_ADDRESS][DOMAIN_NAME]" at bounding box center [248, 214] width 78 height 11
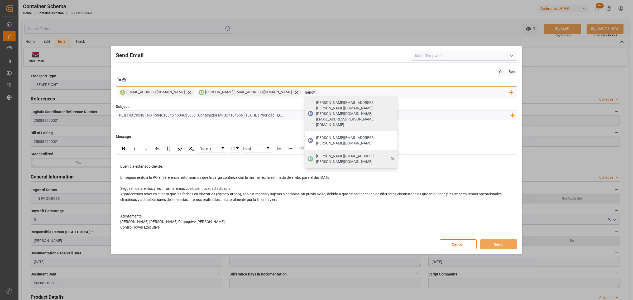
type input "nancy"
click at [316, 153] on span "[PERSON_NAME][EMAIL_ADDRESS][PERSON_NAME][DOMAIN_NAME]" at bounding box center [355, 158] width 78 height 11
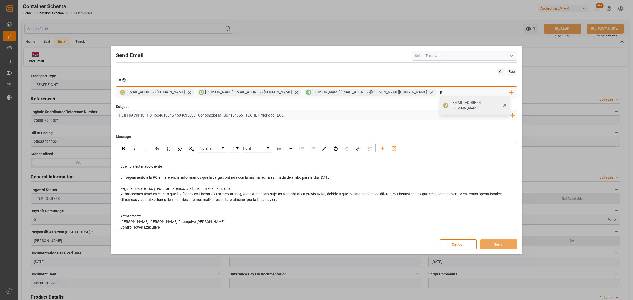
type input "jt"
click at [449, 104] on div "[EMAIL_ADDRESS][DOMAIN_NAME]" at bounding box center [478, 105] width 59 height 15
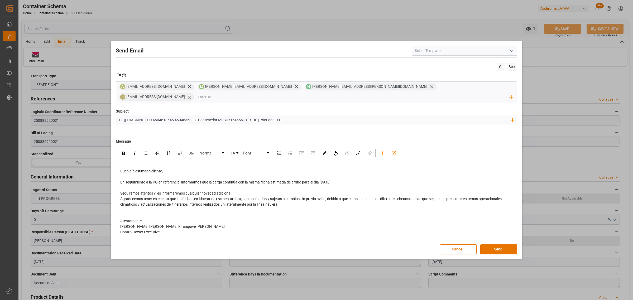
click at [331, 180] on span "En seguimiento a la PO en referencia, informamos que la carga continúa con la m…" at bounding box center [225, 182] width 211 height 4
drag, startPoint x: 345, startPoint y: 177, endPoint x: 323, endPoint y: 179, distance: 22.5
click at [323, 180] on div "En seguimiento a la PO en referencia, informamos que la carga continúa con la m…" at bounding box center [316, 183] width 393 height 6
click at [123, 152] on img "rdw-inline-control" at bounding box center [123, 153] width 3 height 3
click at [341, 207] on div "rdw-editor" at bounding box center [316, 210] width 393 height 6
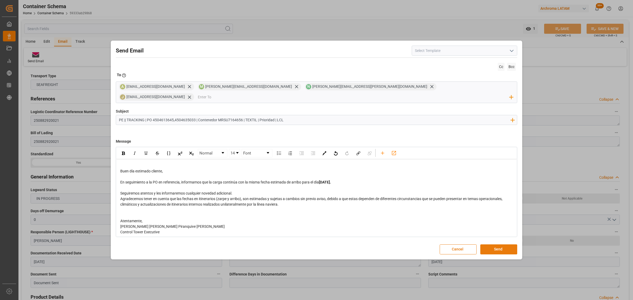
click at [488, 244] on button "Send" at bounding box center [498, 249] width 37 height 10
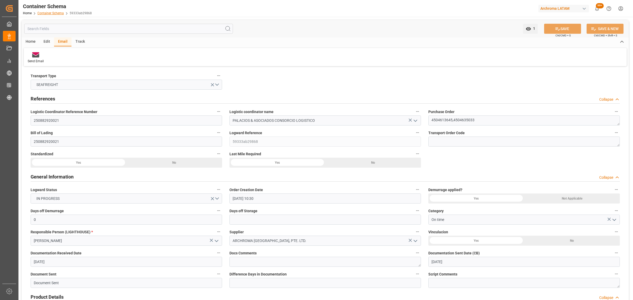
click at [55, 13] on link "Container Schema" at bounding box center [50, 13] width 26 height 4
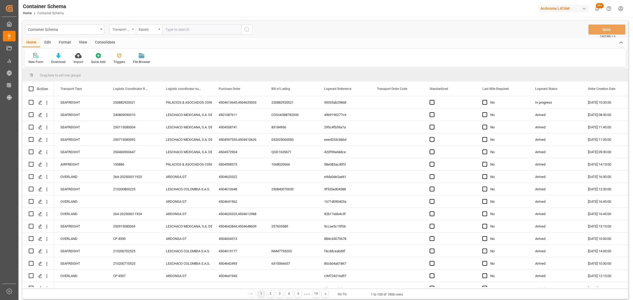
click at [114, 31] on div "Transport Type" at bounding box center [121, 29] width 18 height 6
click at [130, 88] on div "Purchase Order" at bounding box center [149, 86] width 79 height 11
click at [179, 30] on input "text" at bounding box center [201, 30] width 79 height 10
paste input "4504634064"
type input "4504634064"
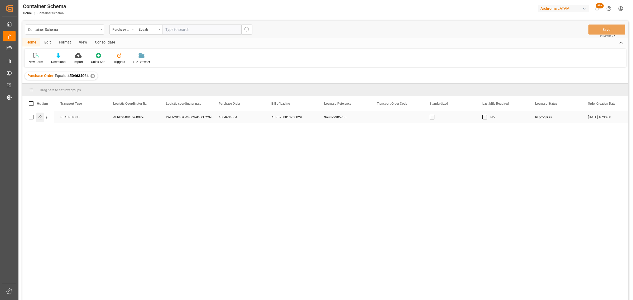
click at [40, 117] on icon "Press SPACE to select this row." at bounding box center [40, 117] width 4 height 4
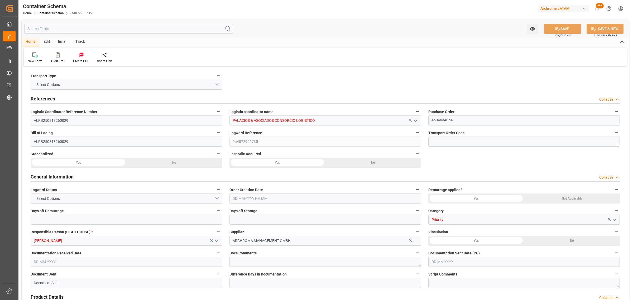
type input "0"
type input "1"
type input "8"
type input "400"
type input "428"
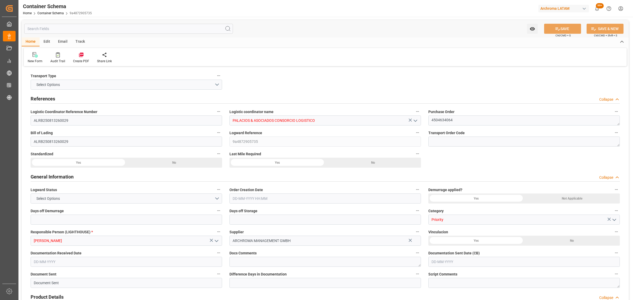
type input "Maersk"
type input "Maersk Line AS"
type input "DEBRV"
type input "PECLL"
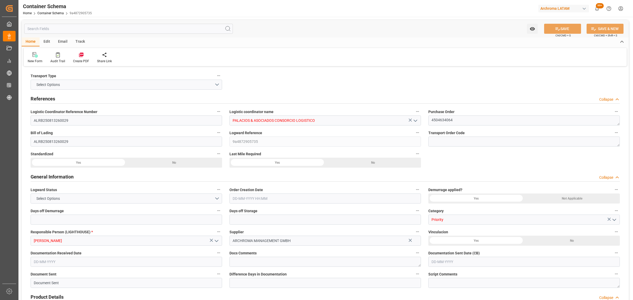
type input "9697026"
type input "[DATE] 16:30"
click at [76, 41] on div "Track" at bounding box center [79, 41] width 17 height 9
click at [34, 55] on icon at bounding box center [33, 56] width 5 height 4
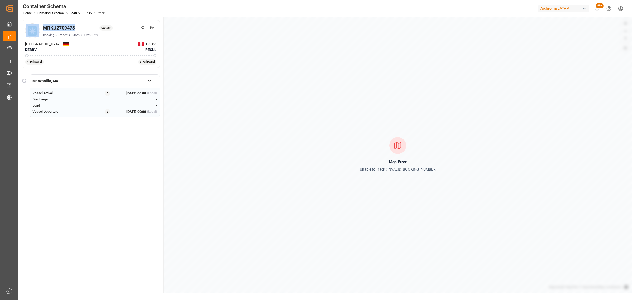
drag, startPoint x: 78, startPoint y: 26, endPoint x: 41, endPoint y: 27, distance: 36.9
click at [41, 27] on div "MRKU2709473 Status: - Booking Number: ALRB250813260029" at bounding box center [90, 30] width 131 height 15
copy div "MRKU2709473"
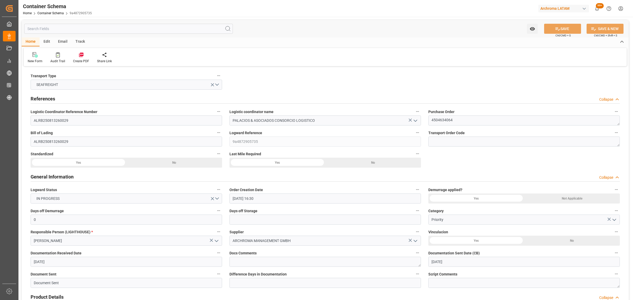
click at [69, 41] on div "Email" at bounding box center [62, 41] width 17 height 9
click at [31, 61] on div "Send Email" at bounding box center [36, 61] width 16 height 5
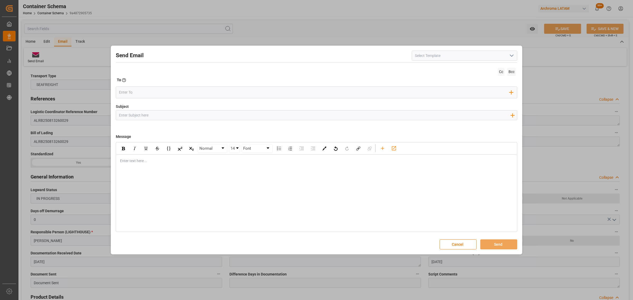
click at [140, 117] on input "Subject" at bounding box center [314, 114] width 397 height 9
paste input "PE || TRACKING | PO 4504634064 | Contenedor MRKU2709473 | TEXTIL | Prioridad | …"
click at [127, 163] on div "rdw-editor" at bounding box center [316, 161] width 393 height 6
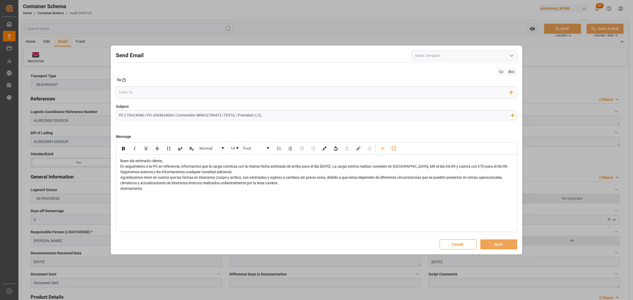
click at [188, 161] on div "Buen día estimado cliente," at bounding box center [316, 161] width 393 height 6
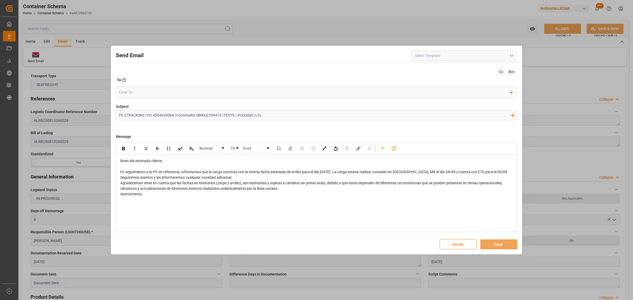
click at [508, 173] on div "En seguimiento a la PO en referencia, informamos que la carga continúa con la m…" at bounding box center [316, 172] width 393 height 6
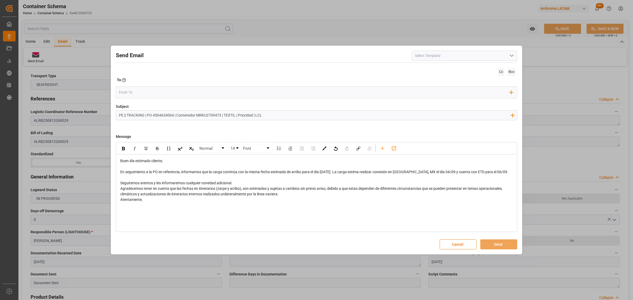
click at [245, 183] on div "Seguiremos atentos y les informaremos cualquier novedad adicional." at bounding box center [316, 183] width 393 height 6
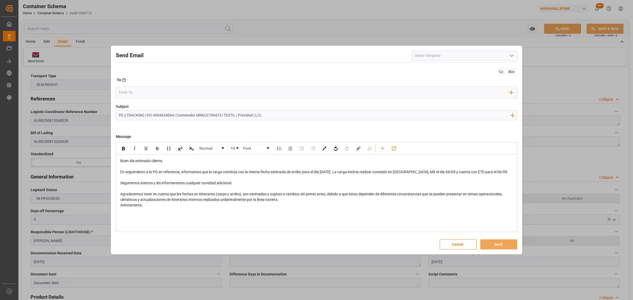
click at [344, 173] on span "En seguimiento a la PO en referencia, informamos que la carga continúa con la m…" at bounding box center [314, 172] width 388 height 4
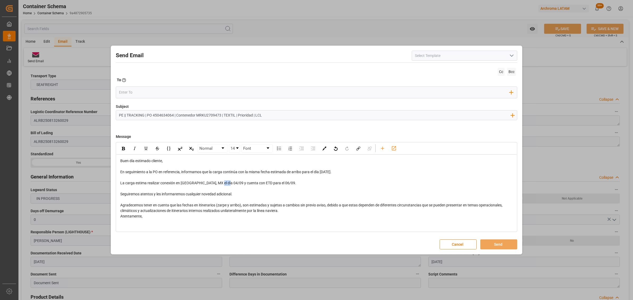
drag, startPoint x: 227, startPoint y: 184, endPoint x: 218, endPoint y: 182, distance: 9.7
click at [218, 182] on span "La carga estima realizar conexión en [GEOGRAPHIC_DATA], MX el día 04/09 y cuent…" at bounding box center [208, 183] width 176 height 4
click at [124, 150] on img "rdw-inline-control" at bounding box center [123, 148] width 3 height 3
click at [294, 187] on div "rdw-editor" at bounding box center [316, 189] width 393 height 6
drag, startPoint x: 285, startPoint y: 184, endPoint x: 269, endPoint y: 184, distance: 15.6
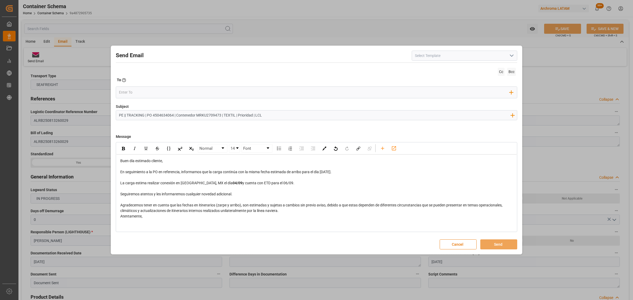
click at [269, 184] on div "La carga estima realizar conexión en [GEOGRAPHIC_DATA], MX el día 04/09 y cuent…" at bounding box center [316, 183] width 393 height 6
click at [124, 148] on img "rdw-inline-control" at bounding box center [123, 148] width 3 height 3
click at [363, 181] on div "La carga estima realizar conexión en [GEOGRAPHIC_DATA], MX el día 04/09 y cuent…" at bounding box center [316, 183] width 393 height 6
drag, startPoint x: 351, startPoint y: 172, endPoint x: 322, endPoint y: 172, distance: 28.7
click at [322, 172] on div "En seguimiento a la PO en referencia, informamos que la carga continúa con la m…" at bounding box center [316, 172] width 393 height 6
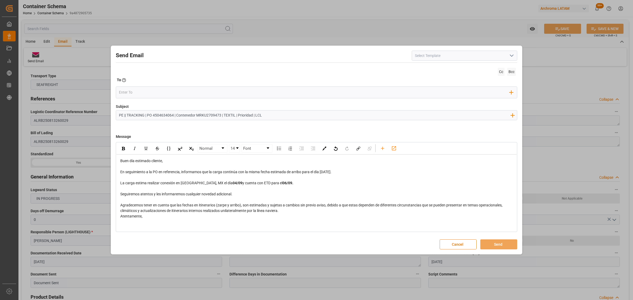
click at [129, 150] on div "rdw-inline-control" at bounding box center [157, 148] width 79 height 8
click at [123, 149] on img "rdw-inline-control" at bounding box center [123, 148] width 3 height 3
click at [306, 213] on div "Agradecemos tener en cuenta que las fechas en itinerarios (zarpe y arribo), son…" at bounding box center [316, 208] width 393 height 11
click at [154, 227] on div "Buen día estimado cliente, En seguimiento a la PO en referencia, informamos que…" at bounding box center [316, 192] width 400 height 74
click at [154, 223] on div "Atentamente," at bounding box center [316, 222] width 393 height 6
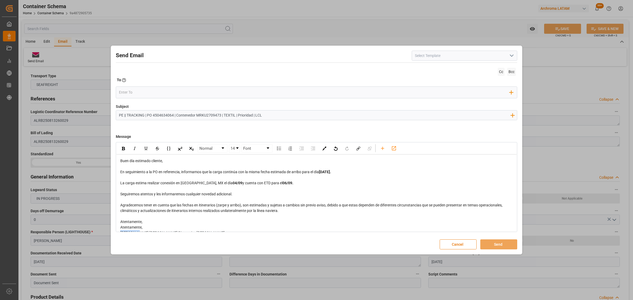
scroll to position [14, 0]
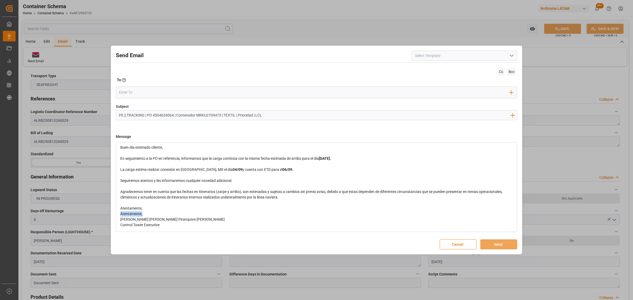
drag, startPoint x: 148, startPoint y: 227, endPoint x: 120, endPoint y: 214, distance: 31.0
click at [120, 214] on div "Buen día estimado cliente, En seguimiento a la PO en referencia, informamos que…" at bounding box center [316, 186] width 393 height 83
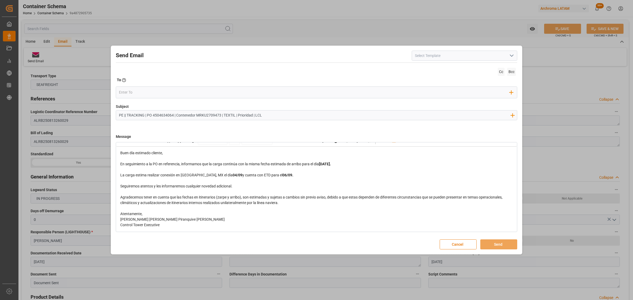
scroll to position [8, 0]
click at [140, 91] on input "email" at bounding box center [314, 92] width 391 height 8
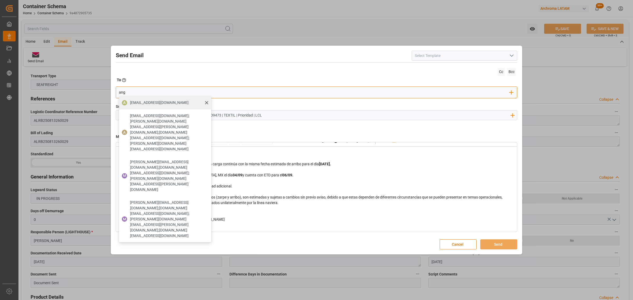
click at [136, 103] on span "[EMAIL_ADDRESS][DOMAIN_NAME]" at bounding box center [159, 103] width 59 height 6
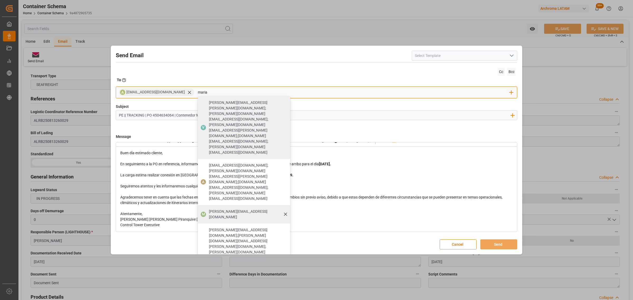
click at [228, 209] on span "[PERSON_NAME][EMAIL_ADDRESS][DOMAIN_NAME]" at bounding box center [248, 214] width 78 height 11
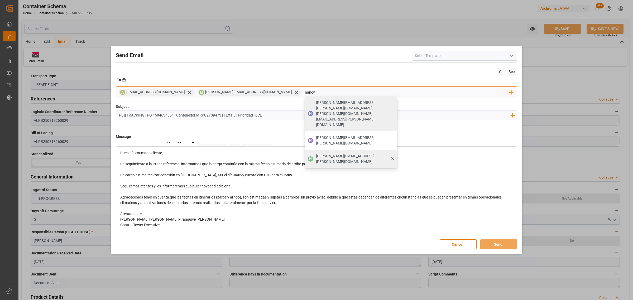
click at [316, 153] on span "[PERSON_NAME][EMAIL_ADDRESS][PERSON_NAME][DOMAIN_NAME]" at bounding box center [355, 158] width 78 height 11
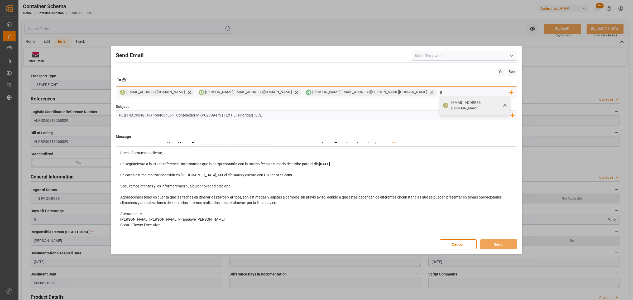
click at [451, 103] on span "[EMAIL_ADDRESS][DOMAIN_NAME]" at bounding box center [478, 105] width 55 height 11
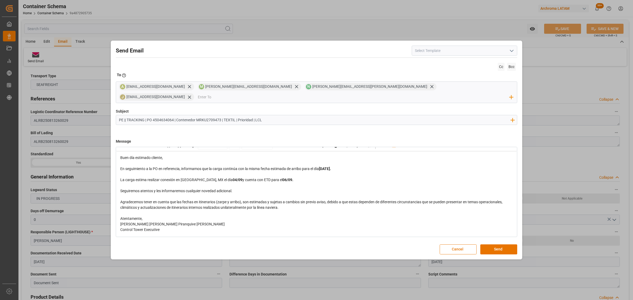
click at [177, 115] on input "PE || TRACKING | PO 4504634064 | Contenedor MRKU2709473 | TEXTIL | Prioridad | …" at bounding box center [314, 119] width 397 height 9
click at [505, 246] on button "Send" at bounding box center [498, 249] width 37 height 10
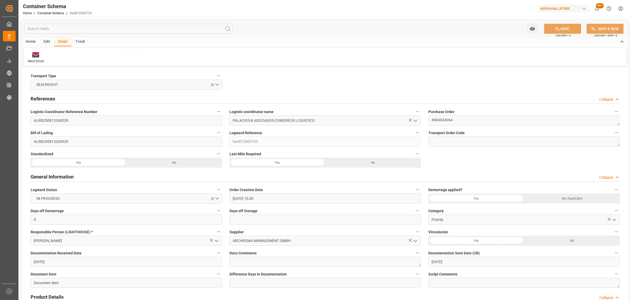
scroll to position [0, 0]
click at [53, 15] on link "Container Schema" at bounding box center [50, 13] width 26 height 4
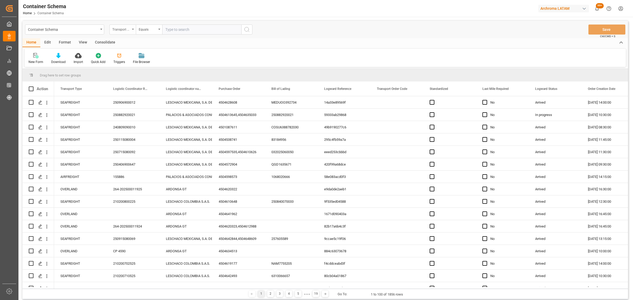
click at [123, 28] on div "Transport Type" at bounding box center [121, 29] width 18 height 6
